Goal: Find contact information: Find contact information

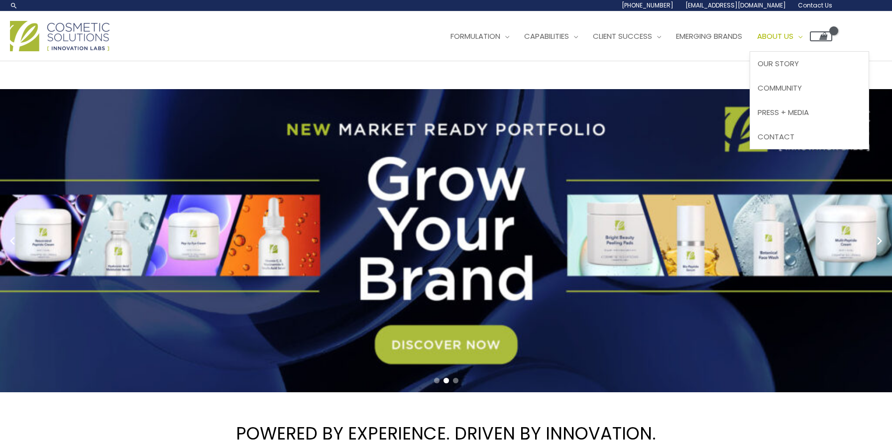
click at [757, 41] on span "About Us" at bounding box center [775, 36] width 36 height 10
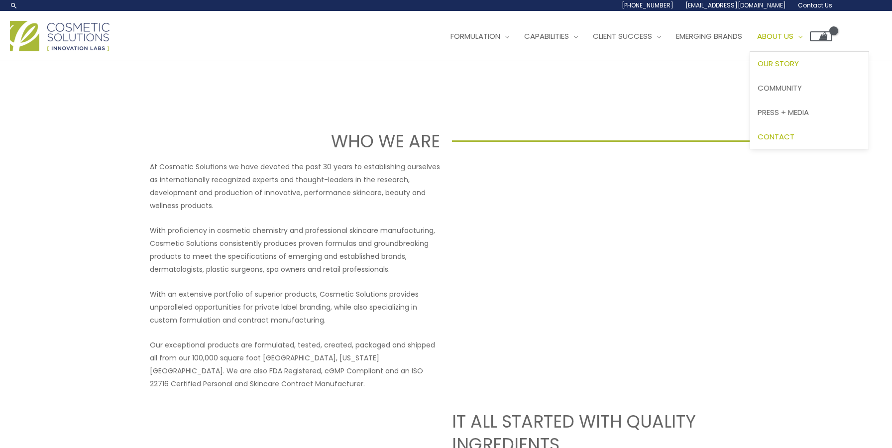
click at [758, 142] on span "Contact" at bounding box center [776, 136] width 37 height 10
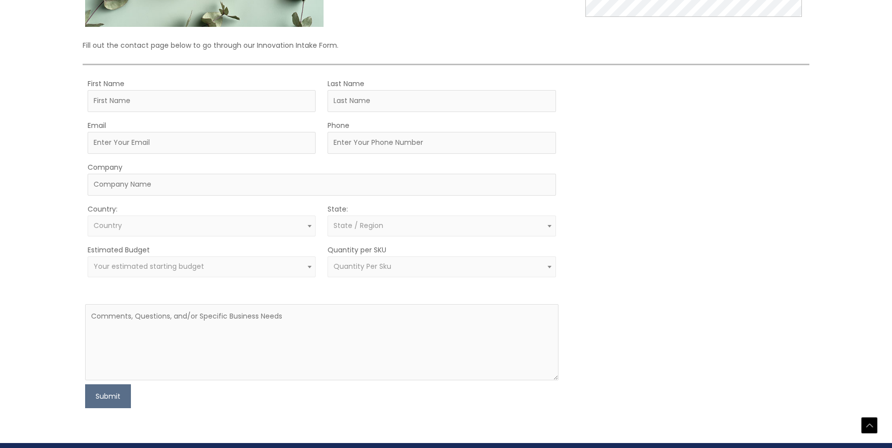
scroll to position [182, 0]
